Goal: Information Seeking & Learning: Learn about a topic

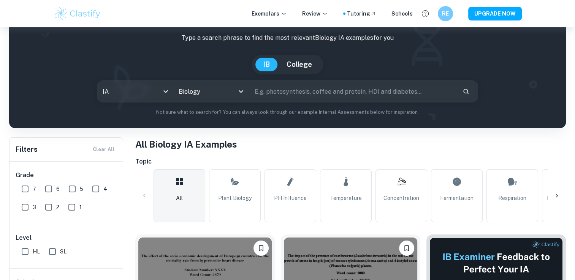
scroll to position [70, 0]
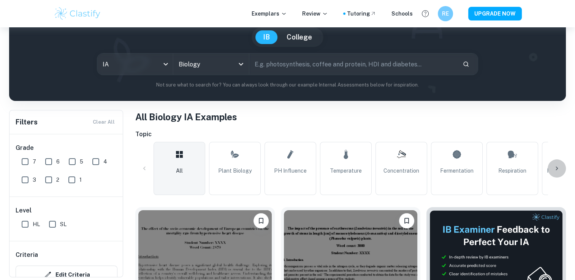
click at [557, 169] on icon at bounding box center [557, 169] width 8 height 8
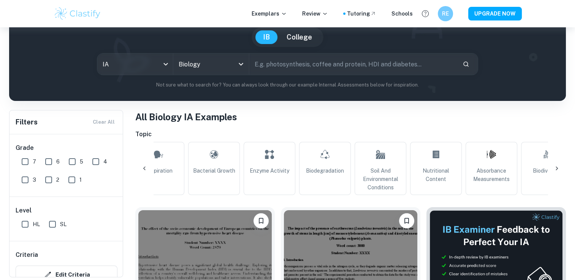
scroll to position [0, 356]
click at [557, 169] on icon at bounding box center [557, 169] width 8 height 8
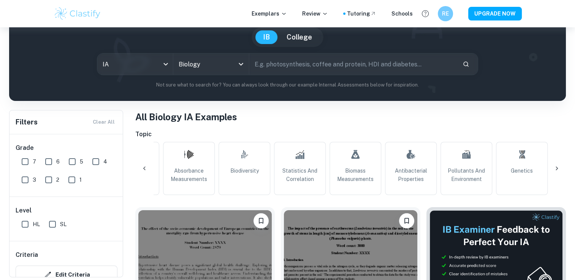
scroll to position [0, 656]
click at [142, 166] on icon at bounding box center [145, 169] width 8 height 8
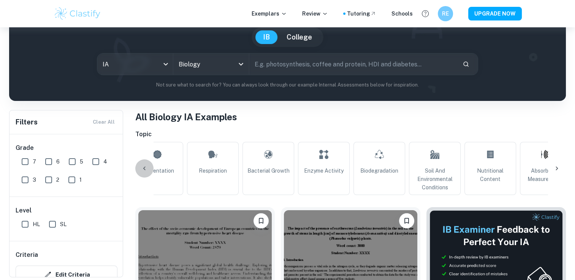
click at [142, 166] on icon at bounding box center [145, 169] width 8 height 8
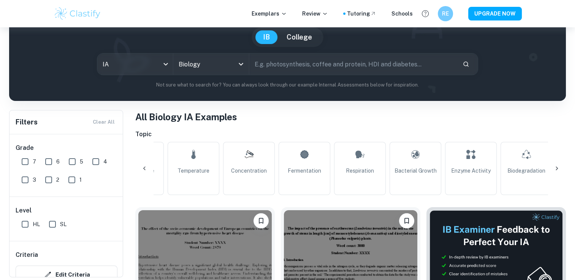
scroll to position [0, 0]
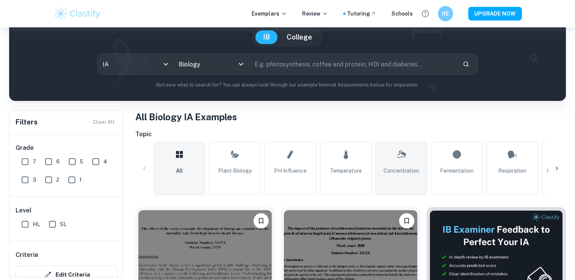
click at [389, 165] on link "Concentration" at bounding box center [401, 168] width 52 height 53
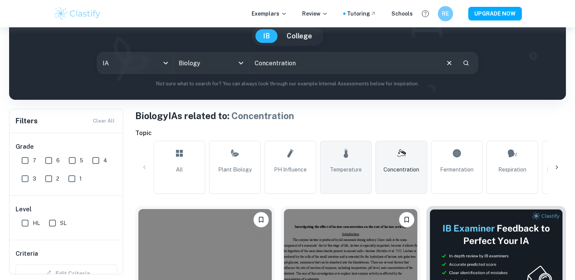
scroll to position [67, 0]
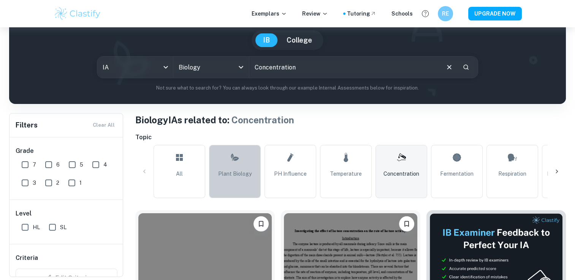
click at [246, 177] on span "Plant Biology" at bounding box center [234, 174] width 33 height 8
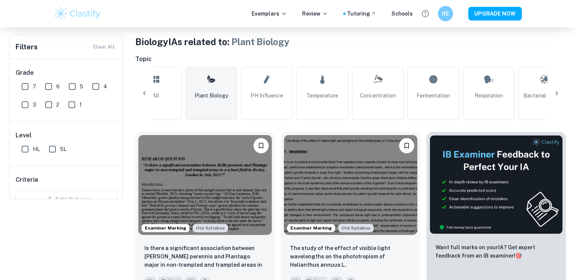
scroll to position [58, 0]
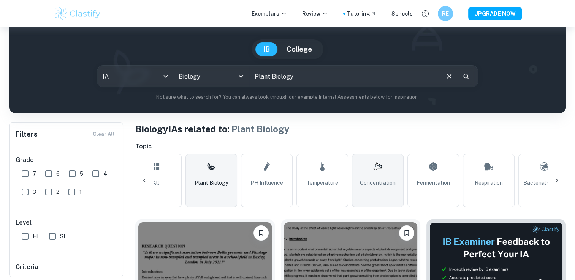
click at [370, 174] on link "Concentration" at bounding box center [378, 180] width 52 height 53
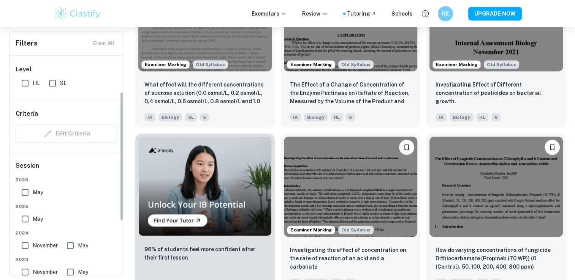
scroll to position [70, 0]
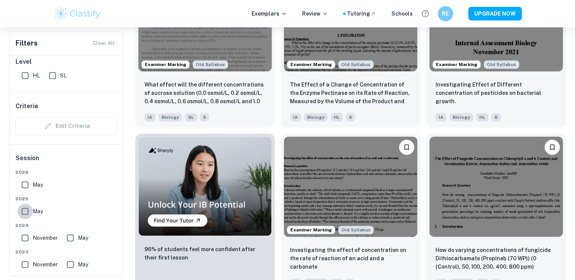
click at [27, 214] on input "May" at bounding box center [24, 211] width 15 height 15
checkbox input "true"
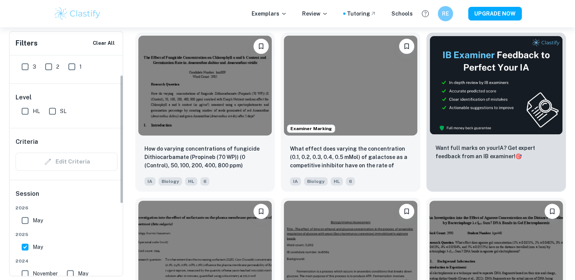
scroll to position [33, 0]
click at [24, 115] on input "HL" at bounding box center [24, 111] width 15 height 15
checkbox input "true"
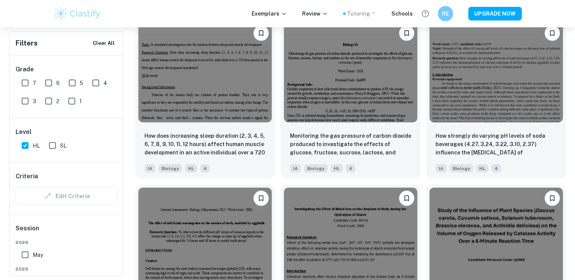
scroll to position [933, 0]
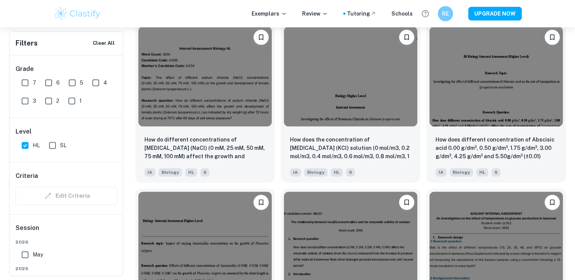
click at [541, 15] on div "Exemplars Review Tutoring Schools RE UPGRADE NOW" at bounding box center [287, 13] width 575 height 27
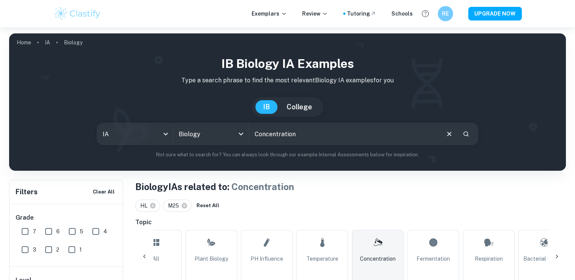
scroll to position [37, 0]
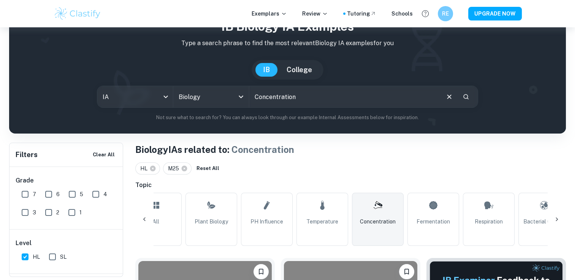
click at [334, 104] on input "text" at bounding box center [344, 96] width 190 height 21
type input "C"
type input "Photosynthesis"
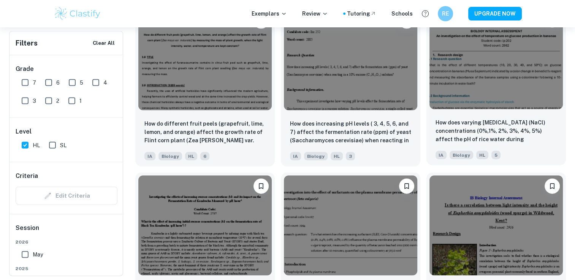
scroll to position [1603, 0]
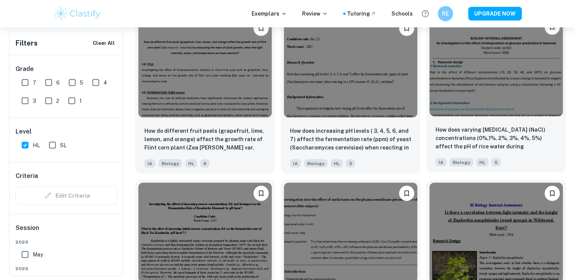
click at [506, 134] on p "How does varying Sodium Chloride (NaCl) concentrations (0%,1%, 2%, 3%, 4%, 5%) …" at bounding box center [495, 139] width 121 height 26
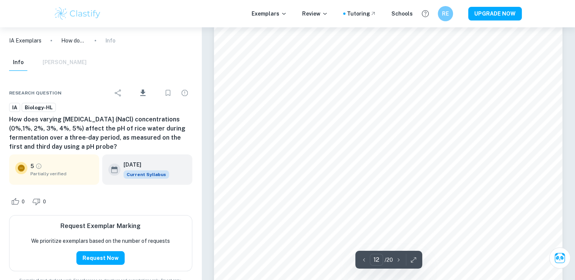
scroll to position [5817, 0]
type input "16"
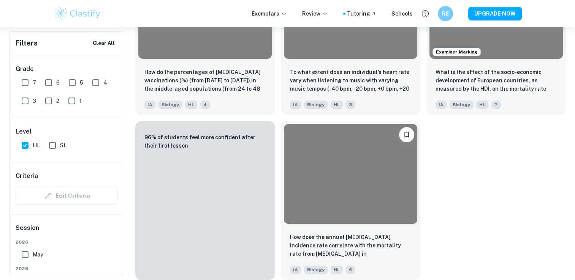
scroll to position [1603, 0]
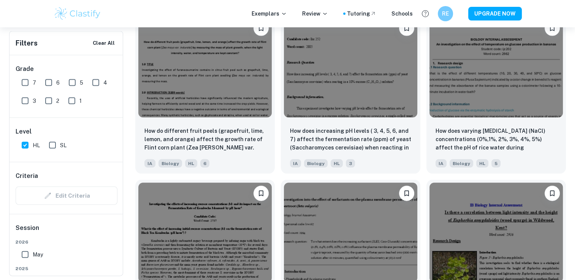
click at [47, 81] on input "6" at bounding box center [48, 82] width 15 height 15
checkbox input "true"
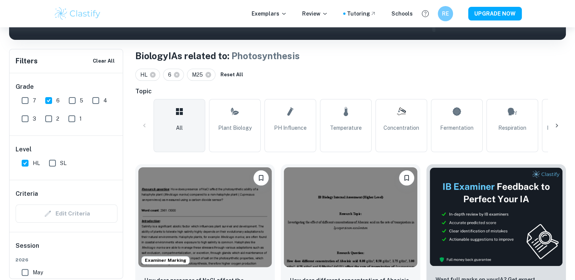
scroll to position [0, 7]
click at [24, 101] on input "7" at bounding box center [24, 100] width 15 height 15
checkbox input "true"
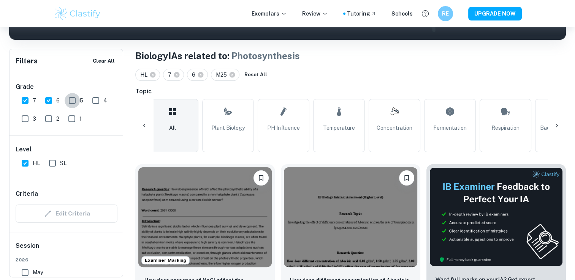
click at [71, 102] on input "5" at bounding box center [72, 100] width 15 height 15
checkbox input "true"
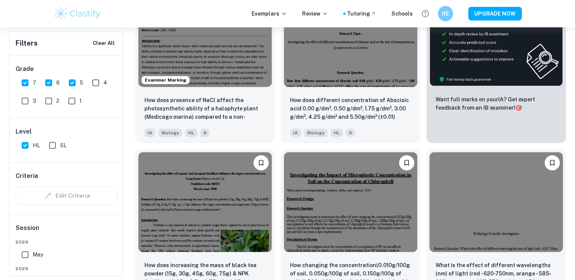
scroll to position [310, 0]
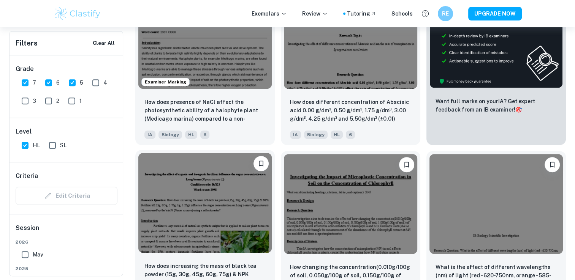
click at [214, 189] on img at bounding box center [204, 203] width 133 height 100
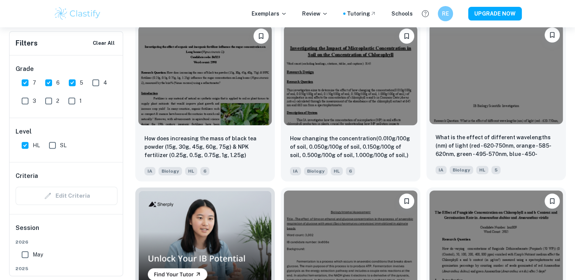
scroll to position [438, 0]
click at [489, 101] on img at bounding box center [495, 75] width 133 height 100
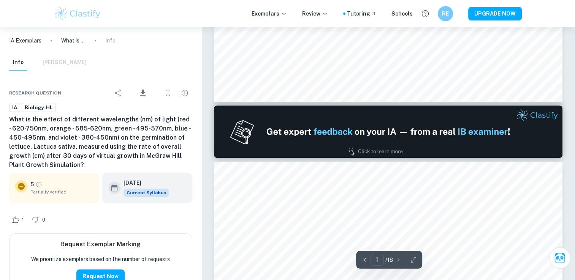
type input "2"
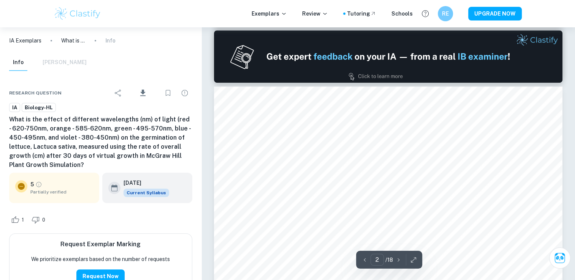
scroll to position [460, 0]
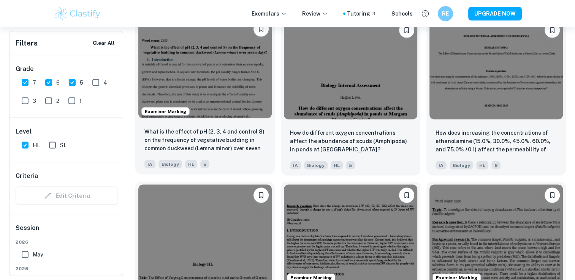
scroll to position [1602, 0]
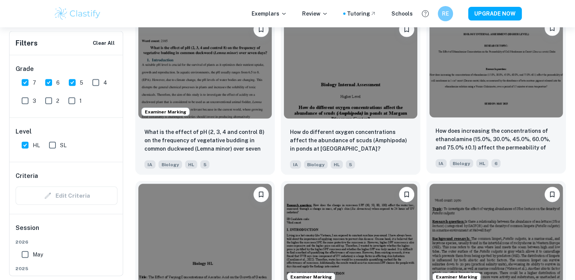
click at [482, 106] on img at bounding box center [495, 68] width 133 height 100
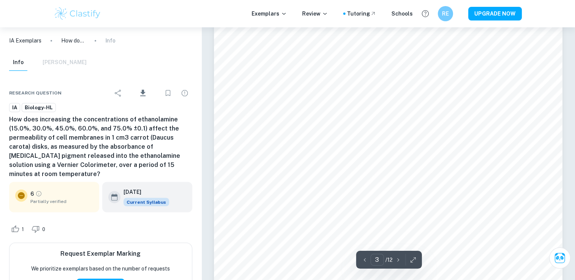
scroll to position [1241, 0]
type input "4"
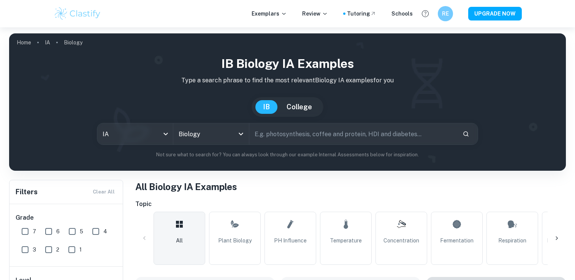
scroll to position [56, 0]
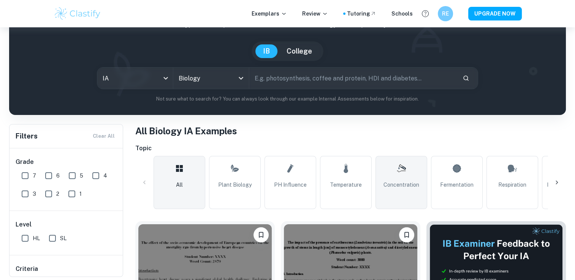
click at [384, 186] on span "Concentration" at bounding box center [401, 185] width 36 height 8
type input "Concentration"
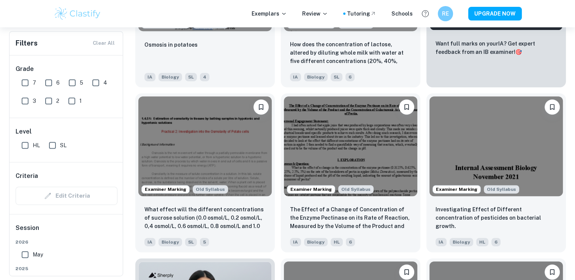
scroll to position [351, 0]
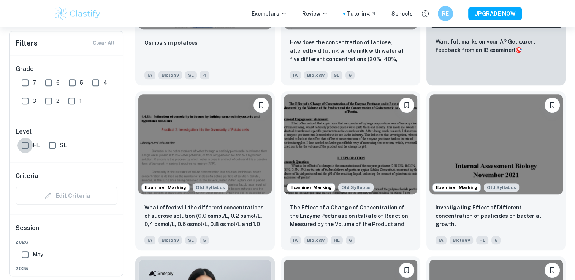
click at [23, 145] on input "HL" at bounding box center [24, 145] width 15 height 15
checkbox input "true"
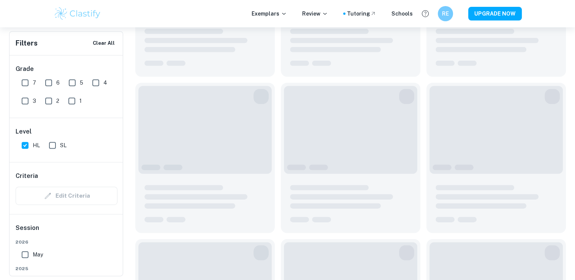
click at [25, 80] on input "7" at bounding box center [24, 82] width 15 height 15
checkbox input "true"
click at [49, 82] on input "6" at bounding box center [48, 82] width 15 height 15
checkbox input "true"
click at [69, 82] on input "5" at bounding box center [72, 82] width 15 height 15
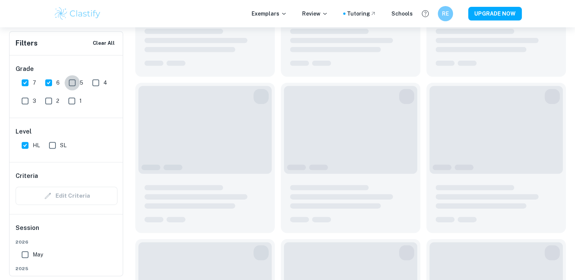
checkbox input "true"
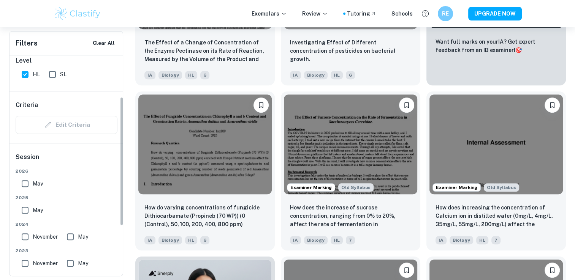
scroll to position [71, 0]
click at [24, 205] on input "May" at bounding box center [24, 209] width 15 height 15
checkbox input "true"
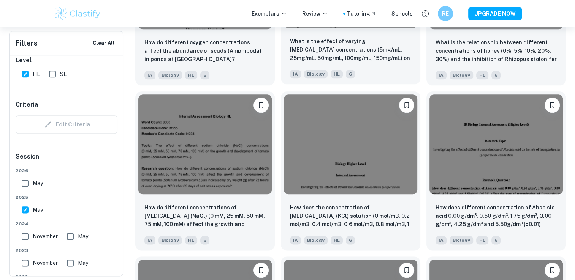
scroll to position [866, 0]
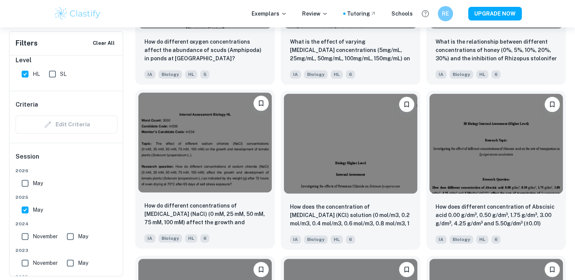
click at [218, 189] on img at bounding box center [204, 143] width 133 height 100
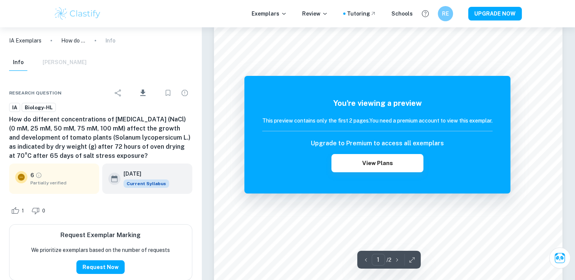
scroll to position [65, 0]
click at [448, 13] on h6 "RE" at bounding box center [444, 13] width 9 height 9
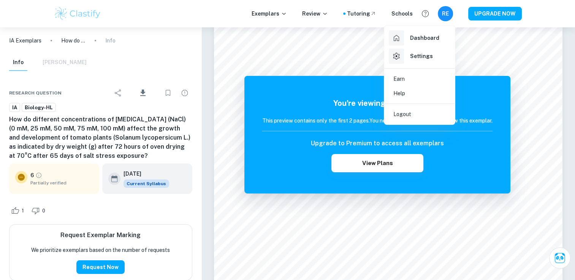
click at [448, 13] on div at bounding box center [287, 140] width 575 height 280
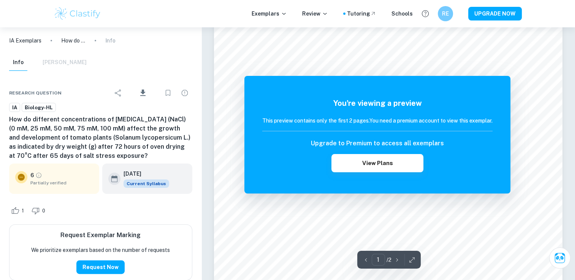
scroll to position [0, 0]
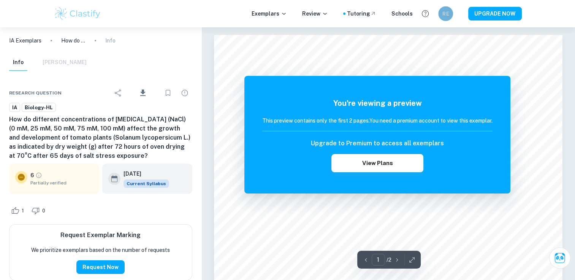
click at [442, 13] on h6 "RE" at bounding box center [445, 13] width 8 height 8
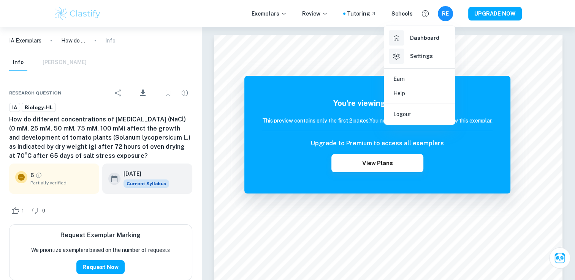
click at [269, 65] on div at bounding box center [287, 140] width 575 height 280
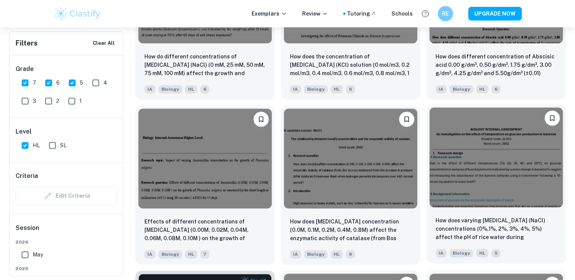
scroll to position [1016, 0]
click at [473, 181] on img at bounding box center [495, 158] width 133 height 100
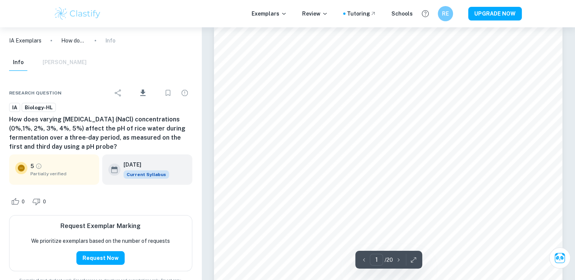
scroll to position [11, 0]
type input "1"
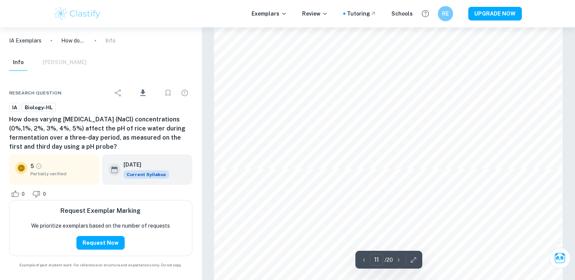
scroll to position [5408, 0]
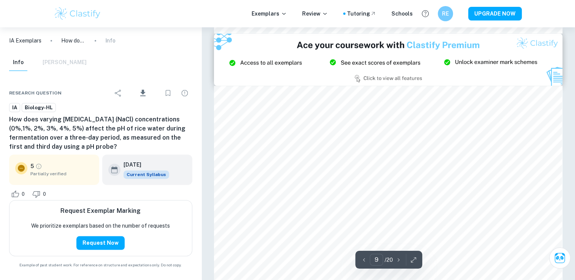
type input "8"
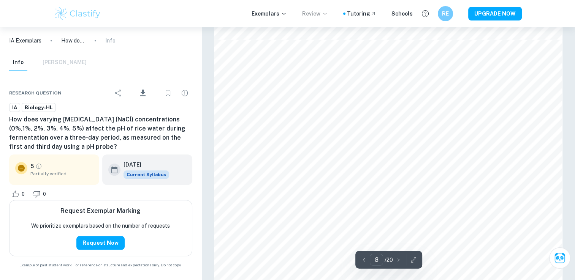
scroll to position [3536, 0]
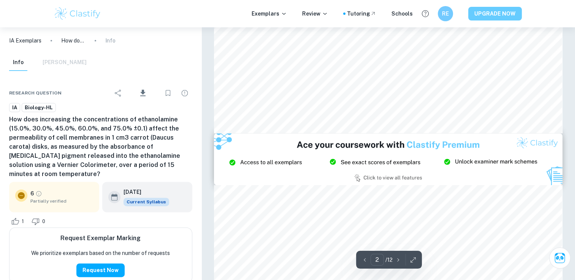
scroll to position [1072, 0]
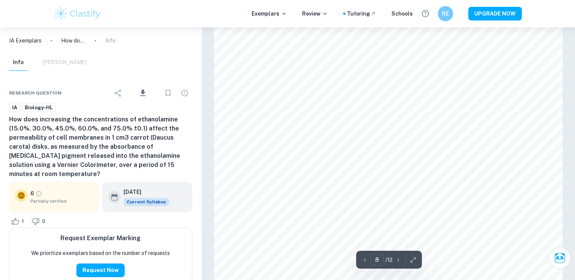
type input "7"
